Goal: Information Seeking & Learning: Learn about a topic

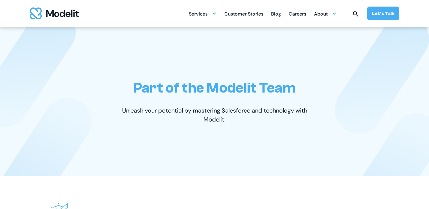
click at [299, 15] on div "Careers" at bounding box center [298, 15] width 18 height 12
click at [299, 14] on div "Careers" at bounding box center [298, 15] width 18 height 12
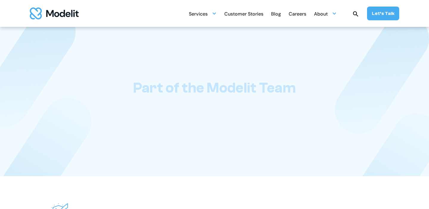
click at [299, 14] on div "Careers" at bounding box center [298, 15] width 18 height 12
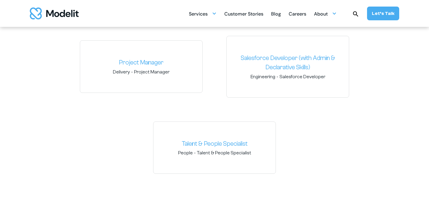
scroll to position [922, 0]
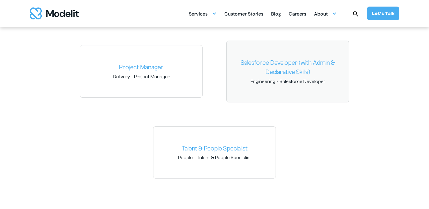
click at [280, 74] on link "Salesforce Developer (with Admin & Declarative Skills)" at bounding box center [288, 67] width 113 height 19
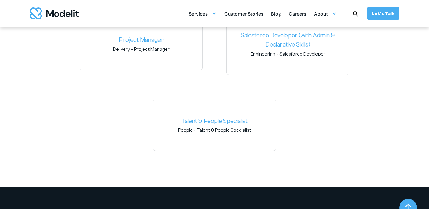
scroll to position [853, 0]
